Goal: Information Seeking & Learning: Learn about a topic

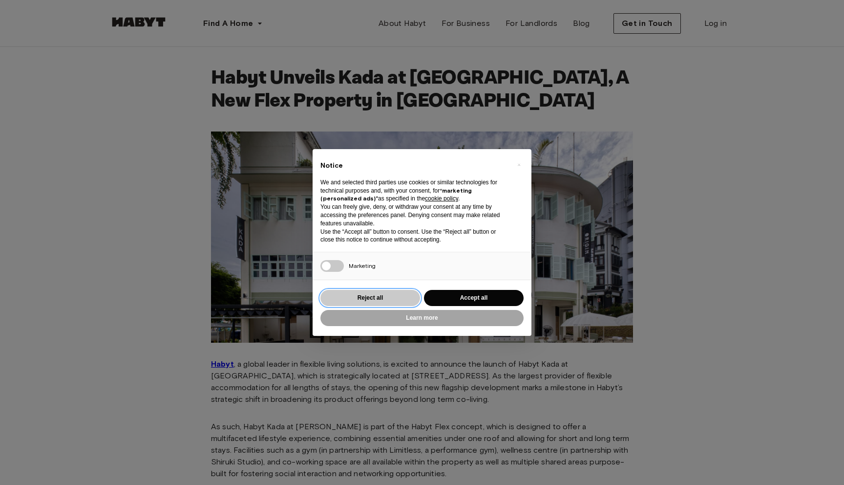
click at [402, 297] on button "Reject all" at bounding box center [370, 298] width 100 height 16
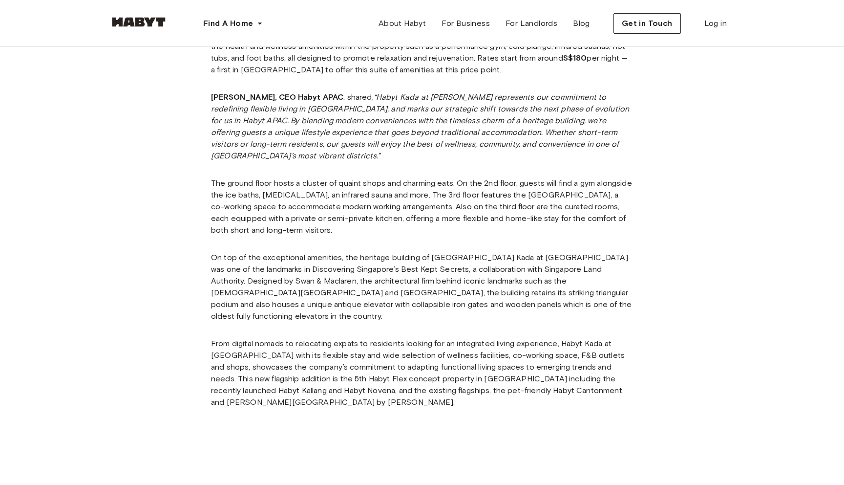
scroll to position [586, 0]
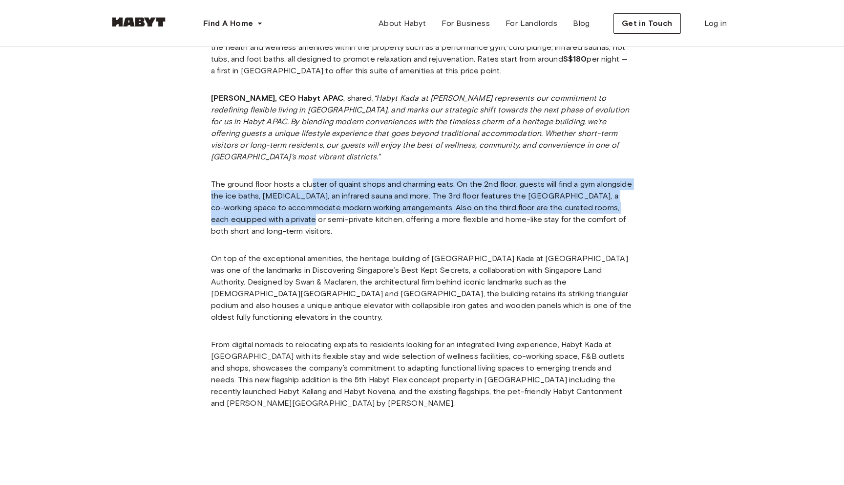
drag, startPoint x: 310, startPoint y: 157, endPoint x: 320, endPoint y: 198, distance: 41.8
click at [320, 198] on p "The ground floor hosts a cluster of quaint shops and charming eats. On the 2nd …" at bounding box center [422, 207] width 422 height 59
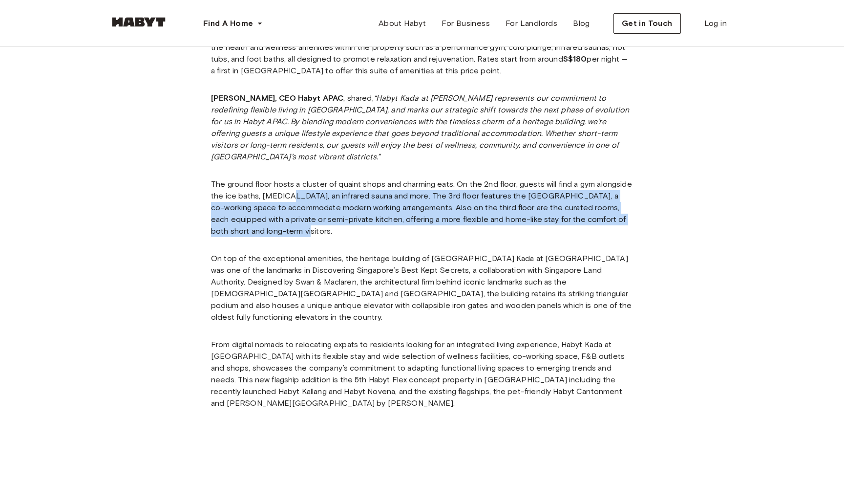
drag, startPoint x: 319, startPoint y: 204, endPoint x: 325, endPoint y: 171, distance: 33.2
click at [325, 178] on p "The ground floor hosts a cluster of quaint shops and charming eats. On the 2nd …" at bounding box center [422, 207] width 422 height 59
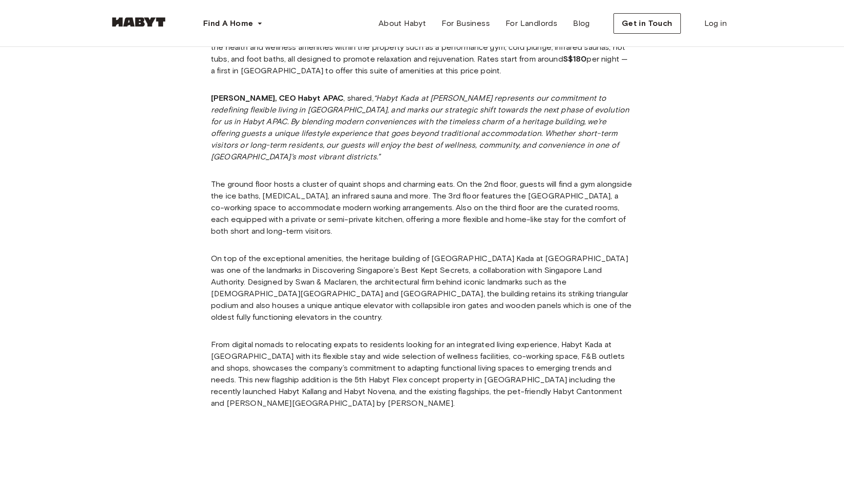
drag, startPoint x: 293, startPoint y: 171, endPoint x: 306, endPoint y: 215, distance: 46.0
click at [306, 215] on div "Habyt , a global leader in flexible living solutions, is excited to announce th…" at bounding box center [422, 90] width 422 height 653
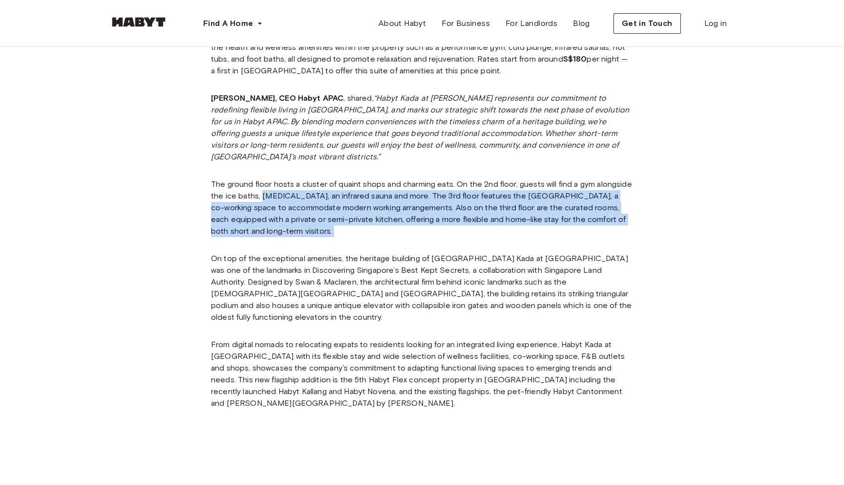
drag, startPoint x: 306, startPoint y: 215, endPoint x: 317, endPoint y: 169, distance: 47.3
click at [317, 169] on div "Habyt , a global leader in flexible living solutions, is excited to announce th…" at bounding box center [422, 90] width 422 height 653
click at [317, 178] on p "The ground floor hosts a cluster of quaint shops and charming eats. On the 2nd …" at bounding box center [422, 207] width 422 height 59
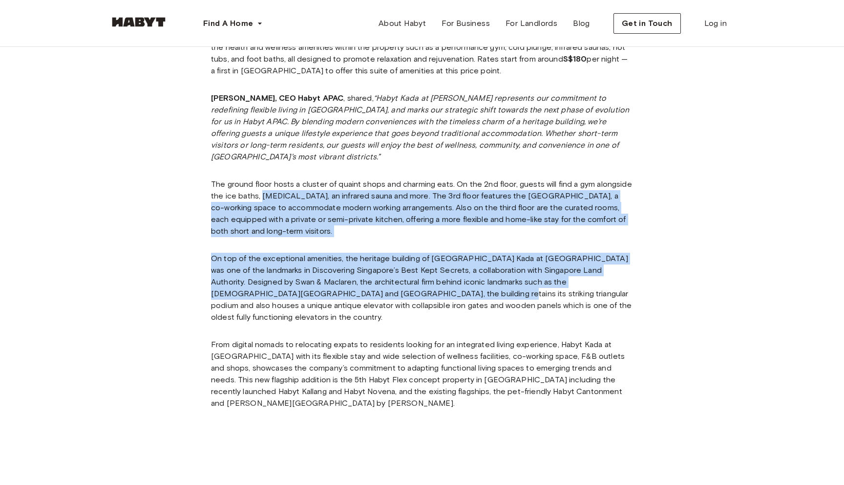
drag, startPoint x: 317, startPoint y: 169, endPoint x: 366, endPoint y: 266, distance: 108.3
click at [366, 266] on div "Habyt , a global leader in flexible living solutions, is excited to announce th…" at bounding box center [422, 90] width 422 height 653
click at [366, 266] on p "On top of the exceptional amenities, the heritage building of [GEOGRAPHIC_DATA]…" at bounding box center [422, 288] width 422 height 70
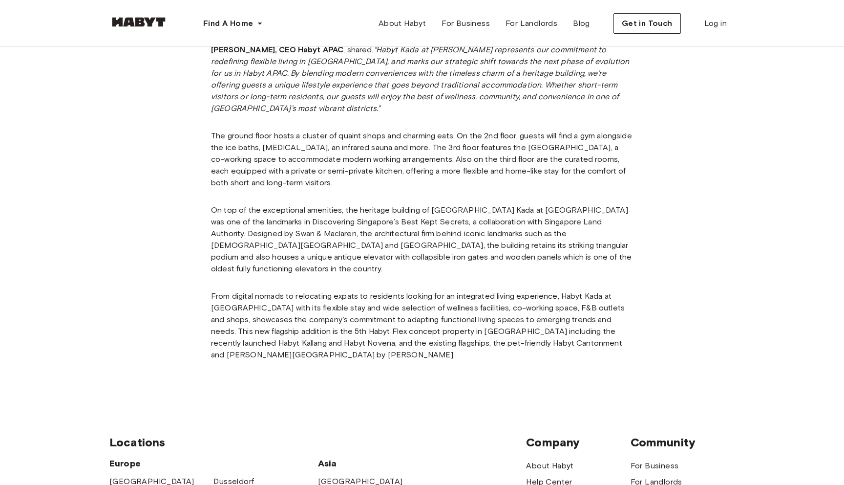
scroll to position [637, 0]
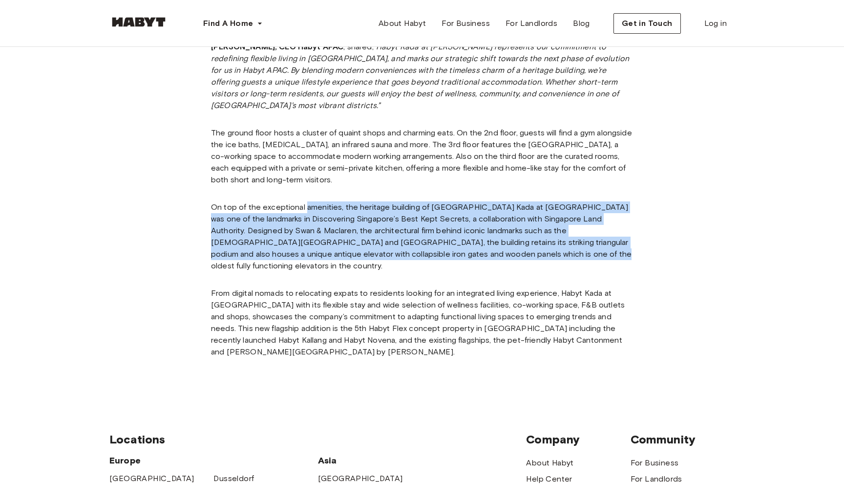
drag, startPoint x: 306, startPoint y: 185, endPoint x: 493, endPoint y: 230, distance: 192.9
click at [493, 230] on p "On top of the exceptional amenities, the heritage building of [GEOGRAPHIC_DATA]…" at bounding box center [422, 236] width 422 height 70
click at [546, 222] on p "On top of the exceptional amenities, the heritage building of [GEOGRAPHIC_DATA]…" at bounding box center [422, 236] width 422 height 70
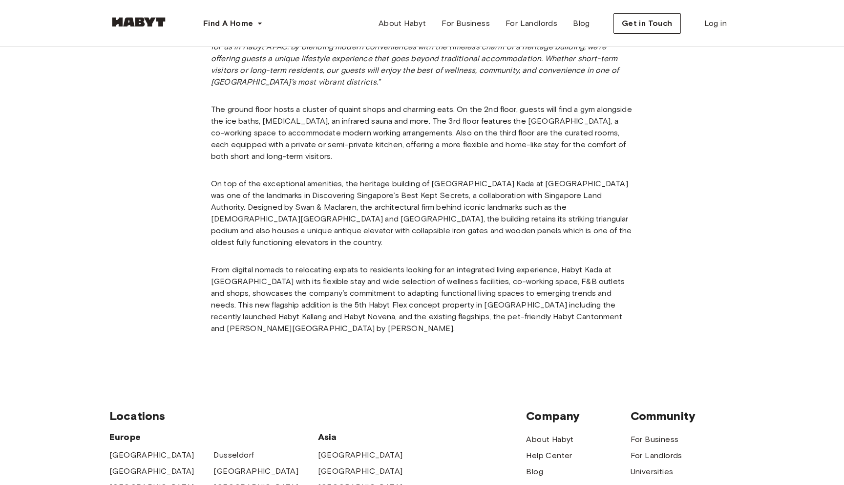
scroll to position [674, 0]
